Goal: Information Seeking & Learning: Learn about a topic

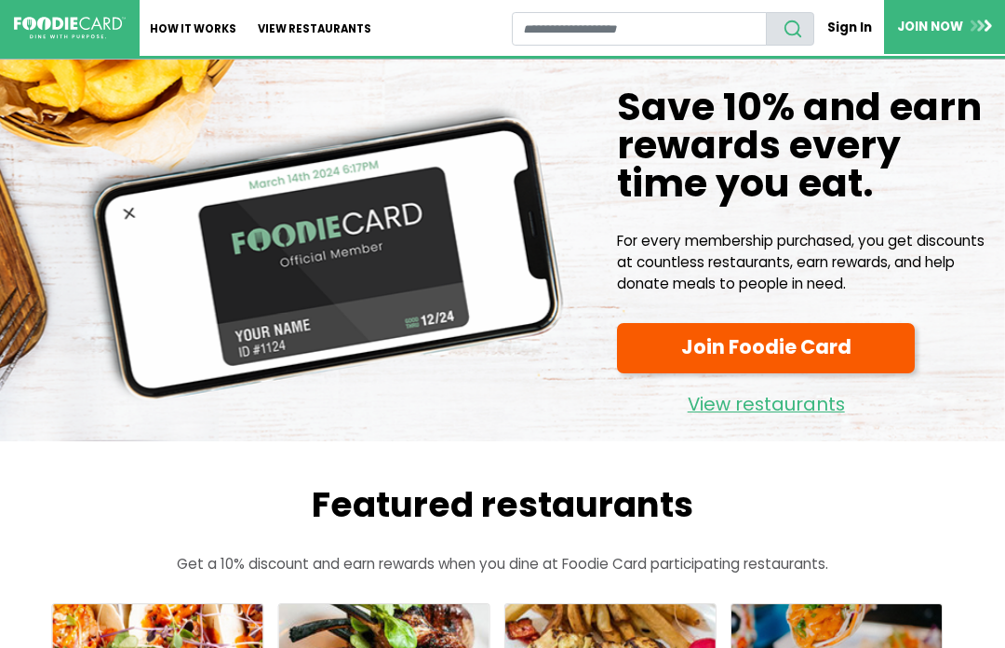
click at [327, 35] on link "View restaurants" at bounding box center [315, 28] width 135 height 56
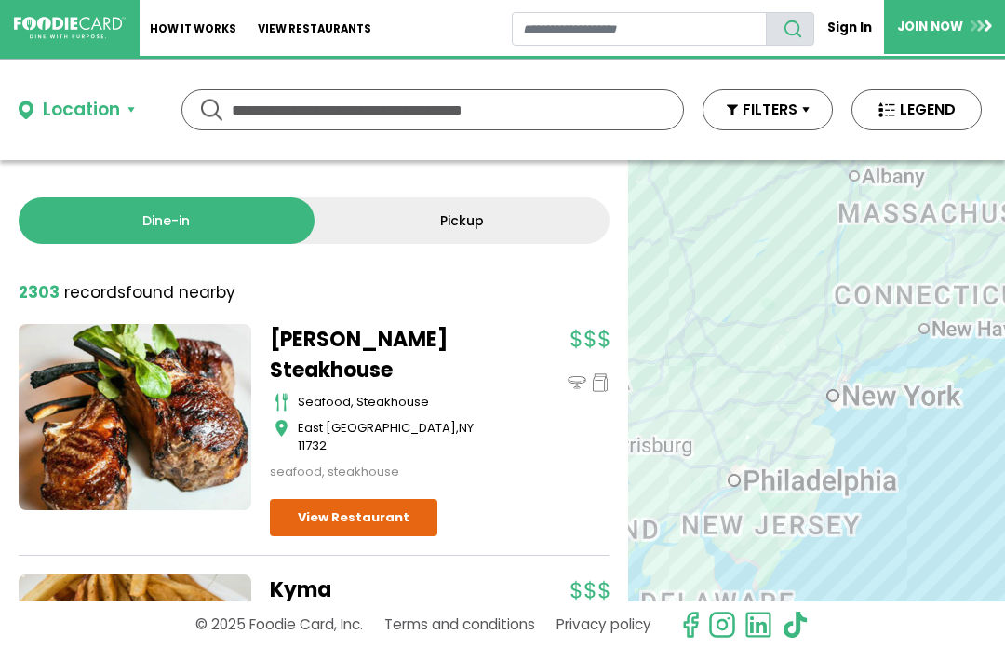
click at [427, 114] on input "text" at bounding box center [433, 109] width 402 height 39
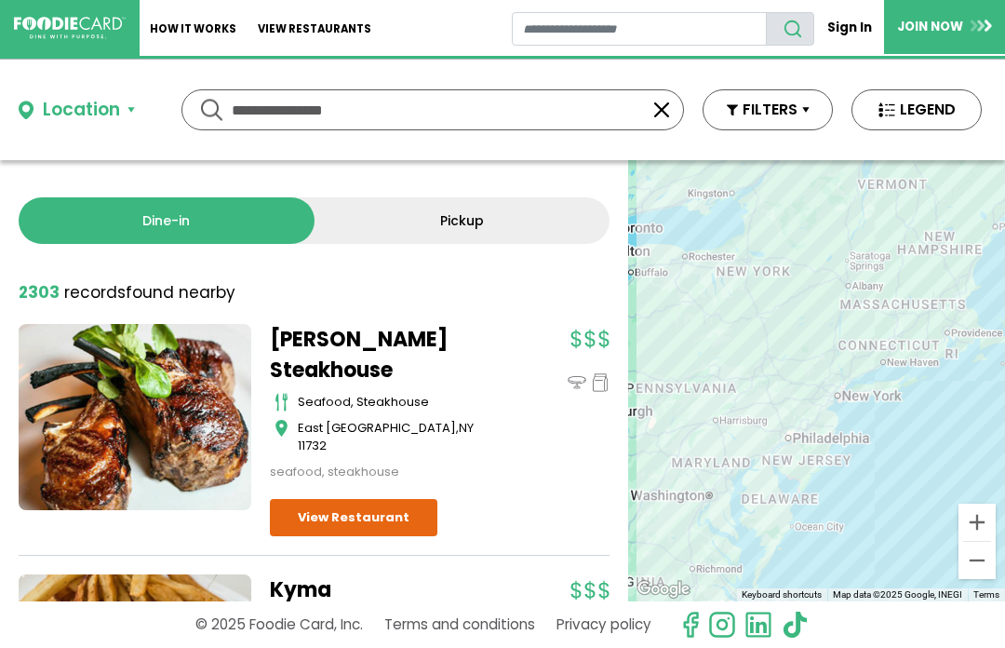
type input "**********"
click at [514, 224] on link "Pickup" at bounding box center [462, 220] width 296 height 47
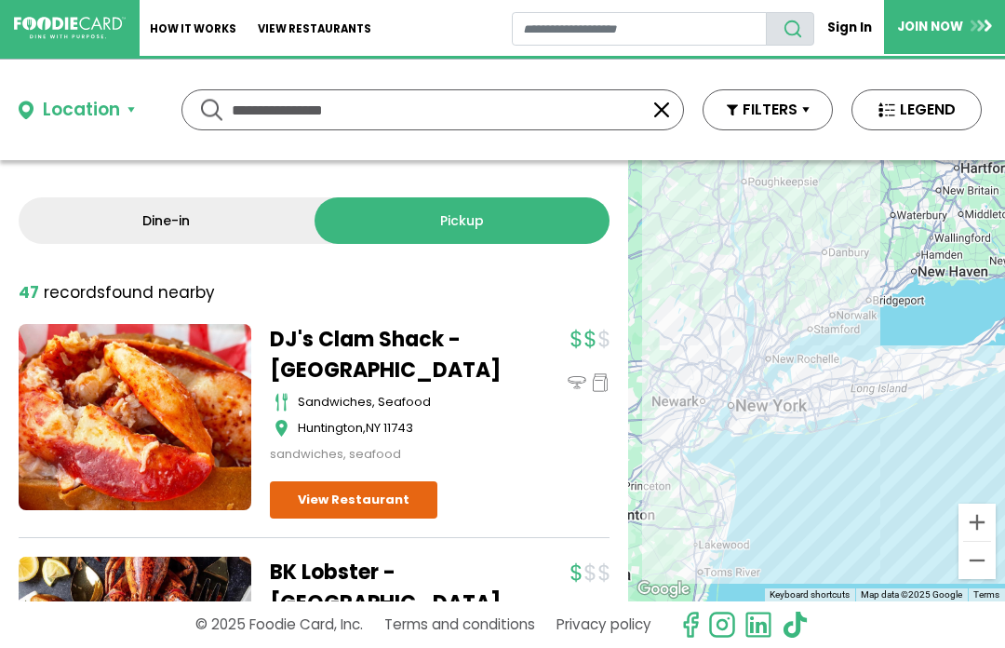
click at [502, 381] on link "DJ's Clam Shack - Huntington" at bounding box center [386, 354] width 233 height 61
click at [217, 215] on link "Dine-in" at bounding box center [167, 220] width 296 height 47
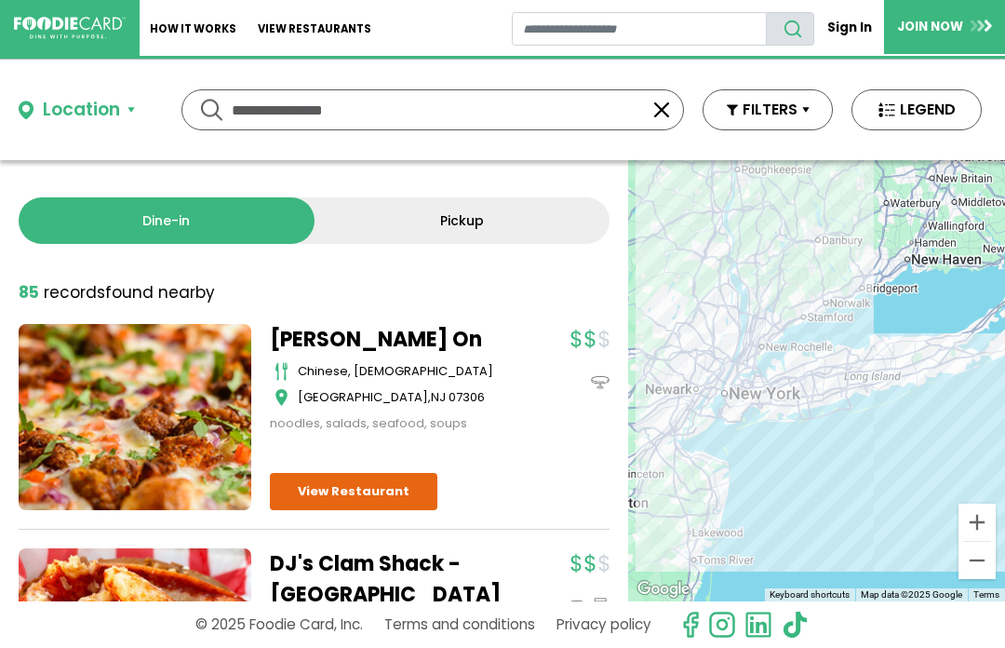
click at [413, 107] on input "**********" at bounding box center [433, 109] width 402 height 39
click at [665, 100] on button "button" at bounding box center [661, 110] width 22 height 22
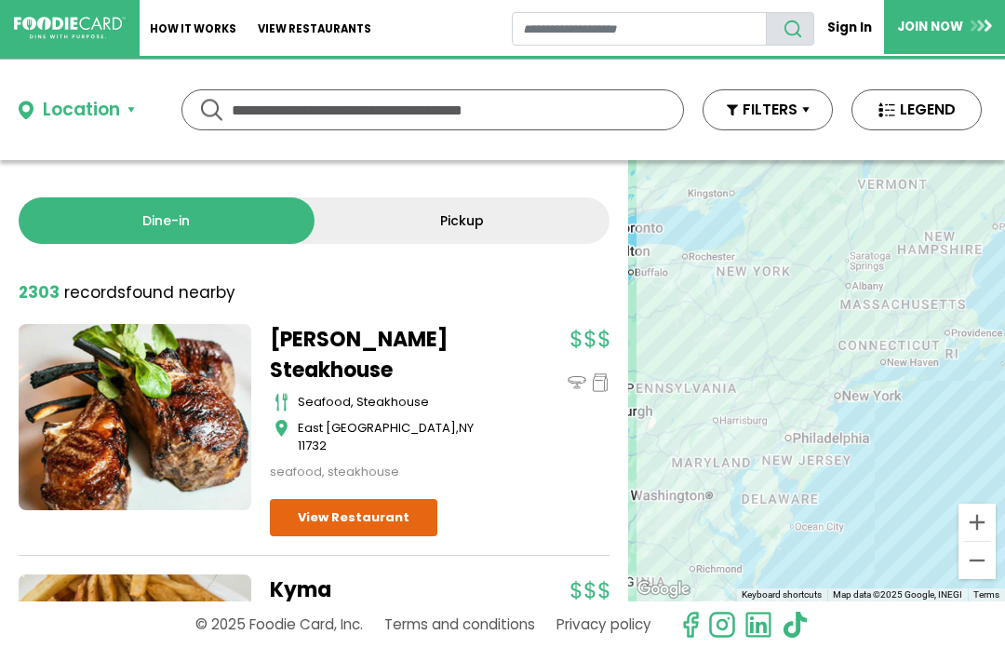
click at [360, 111] on input "text" at bounding box center [433, 109] width 402 height 39
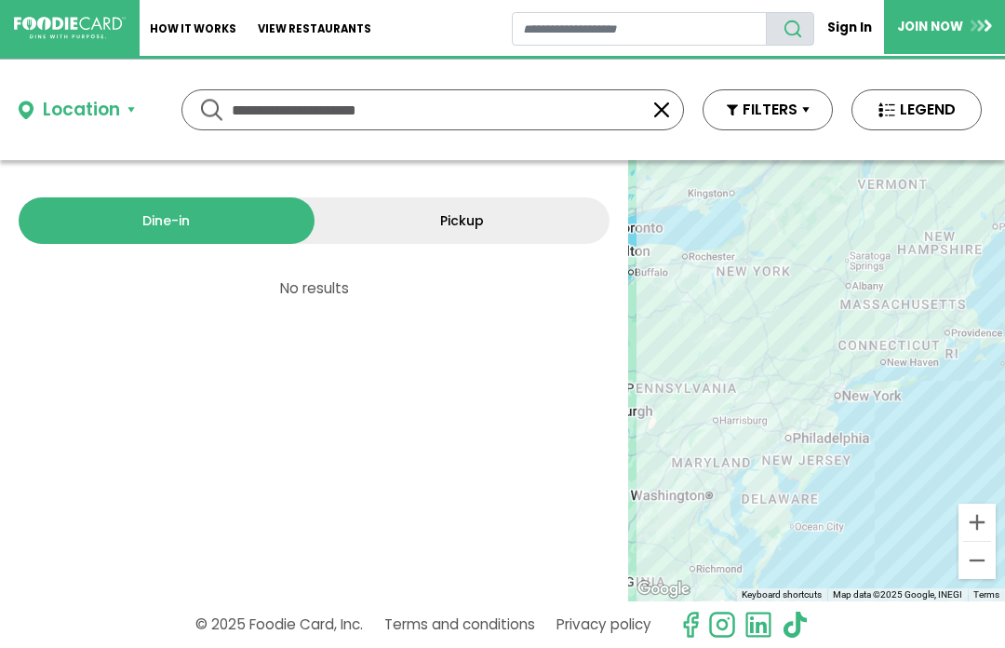
type input "**********"
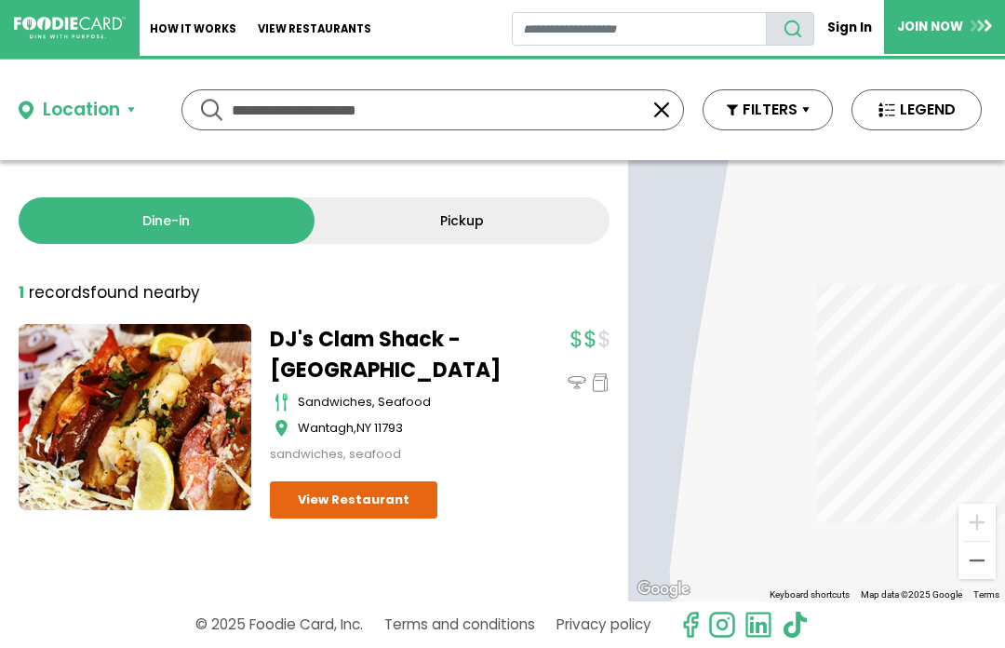
click at [341, 488] on link "View Restaurant" at bounding box center [353, 499] width 167 height 37
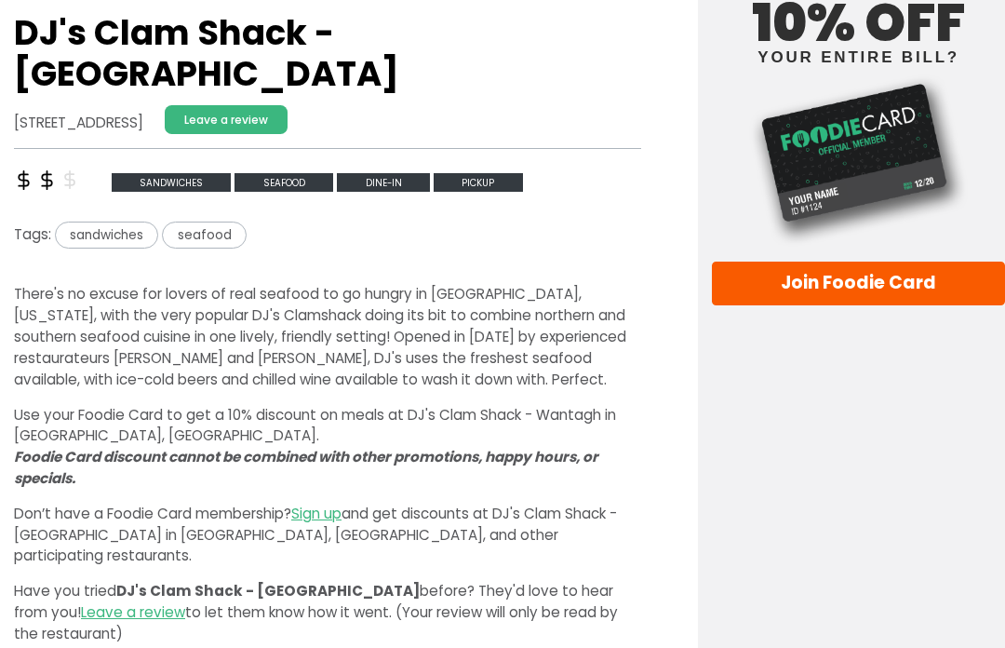
scroll to position [345, 0]
click at [202, 221] on span "seafood" at bounding box center [204, 234] width 84 height 27
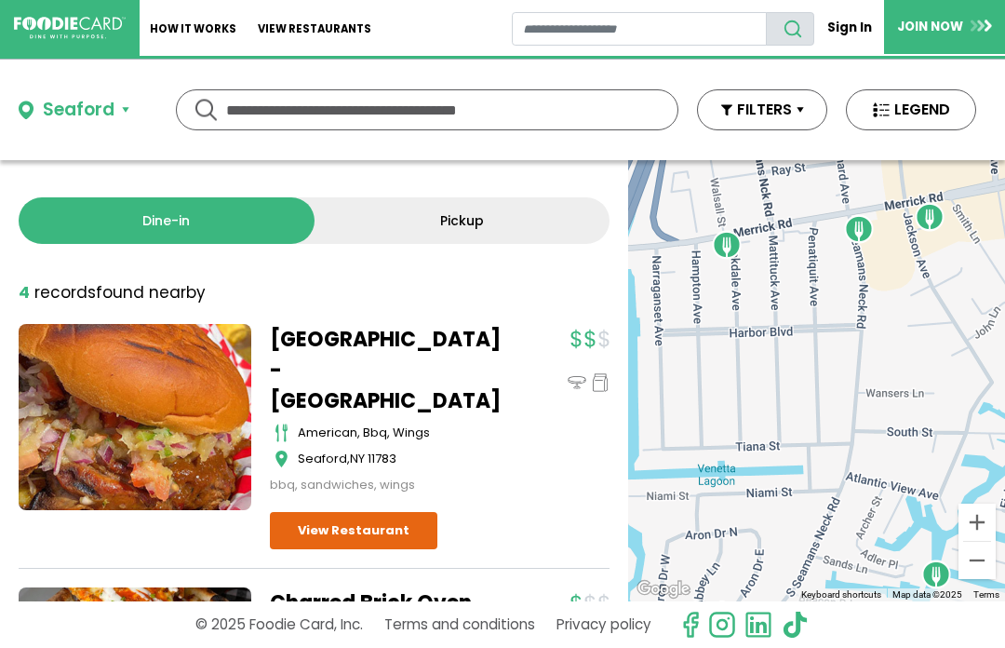
click at [463, 111] on input "text" at bounding box center [427, 109] width 402 height 39
type input "***"
click at [507, 212] on link "Pickup" at bounding box center [462, 220] width 296 height 47
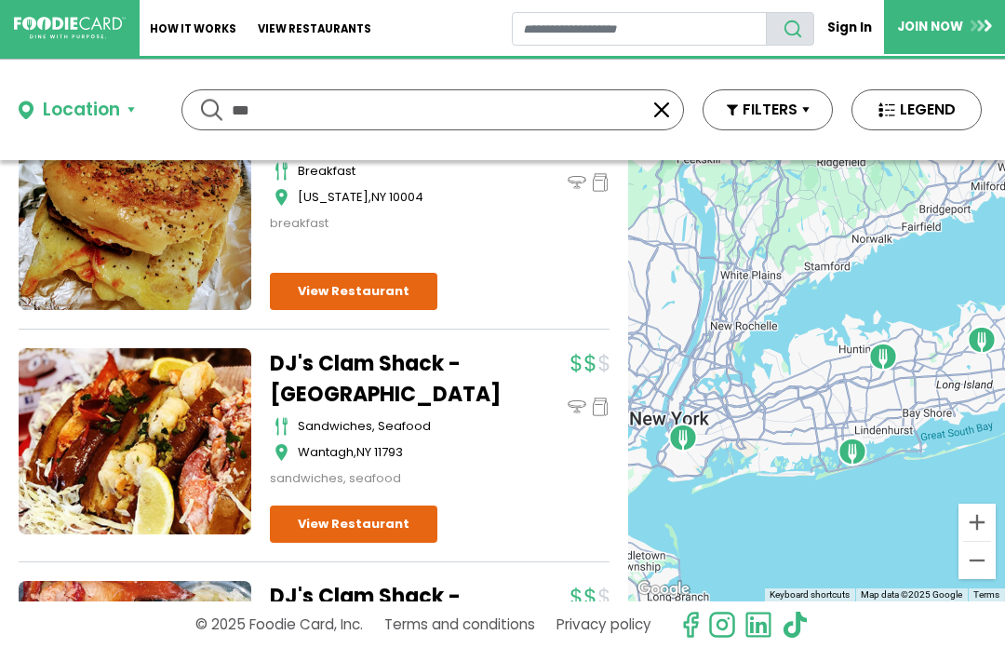
scroll to position [201, 0]
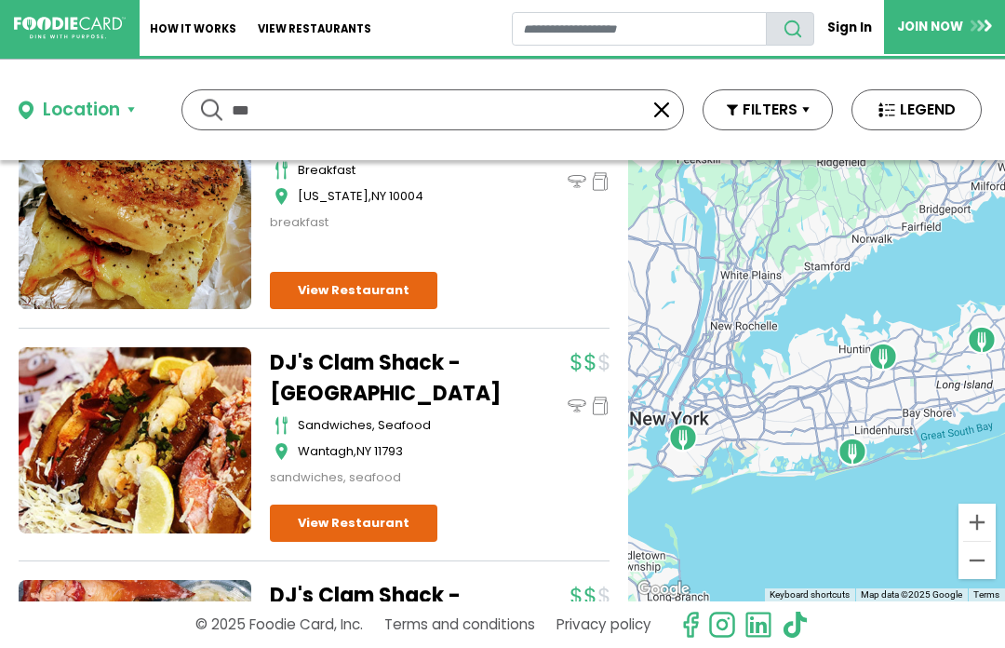
click at [338, 523] on link "View Restaurant" at bounding box center [353, 522] width 167 height 37
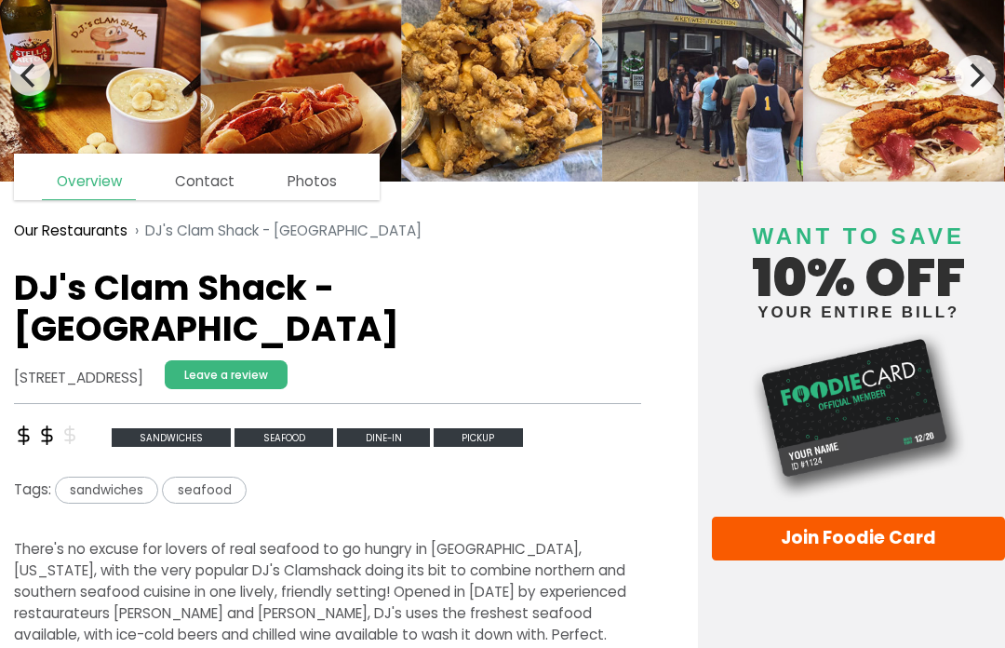
scroll to position [90, 0]
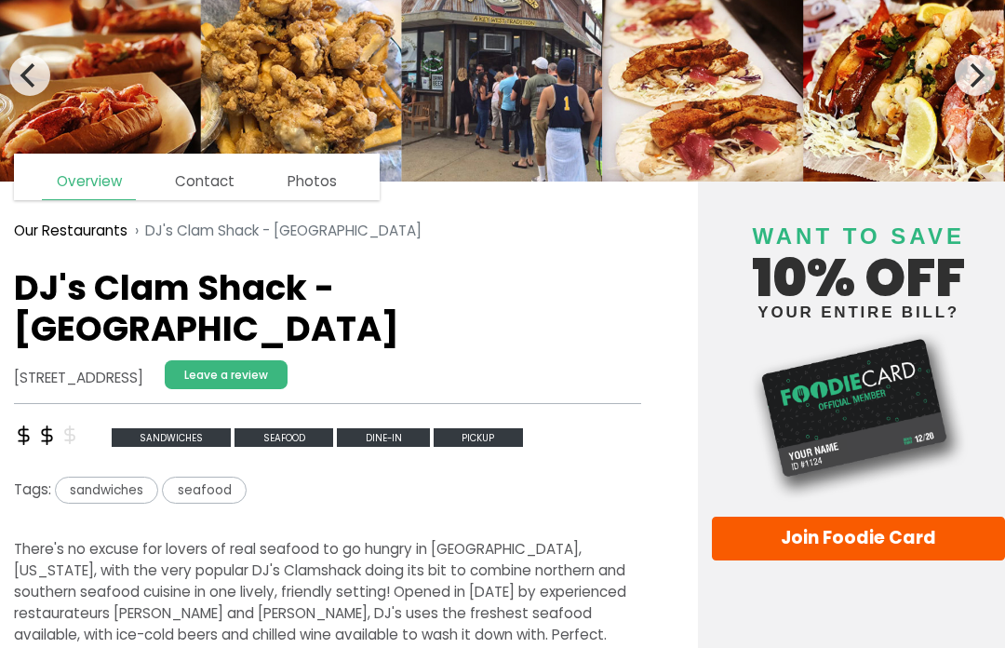
click at [290, 428] on span "seafood" at bounding box center [283, 438] width 99 height 20
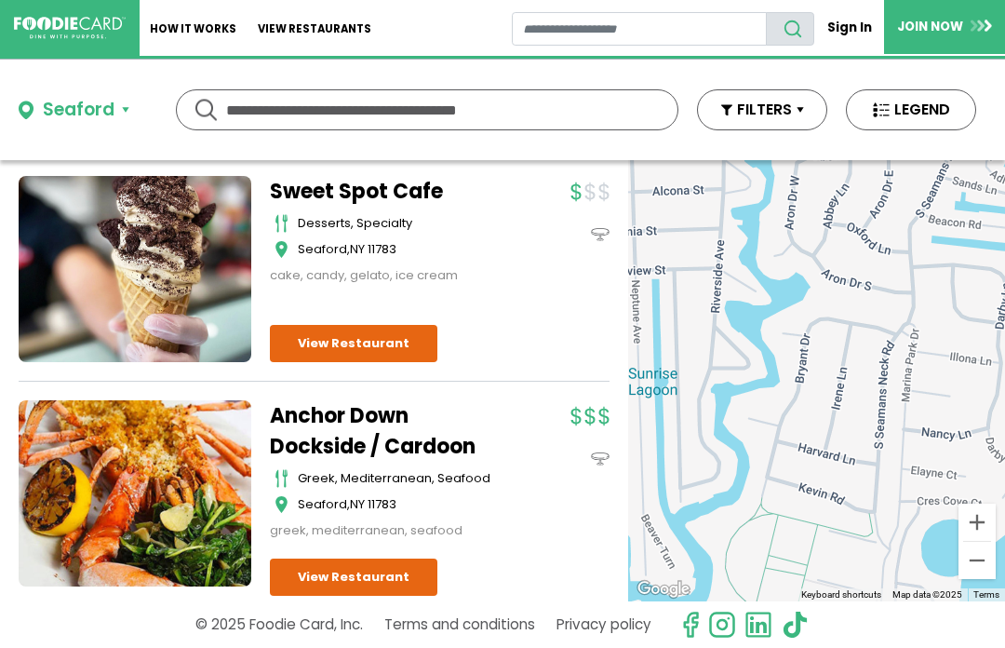
scroll to position [635, 0]
